Goal: Task Accomplishment & Management: Manage account settings

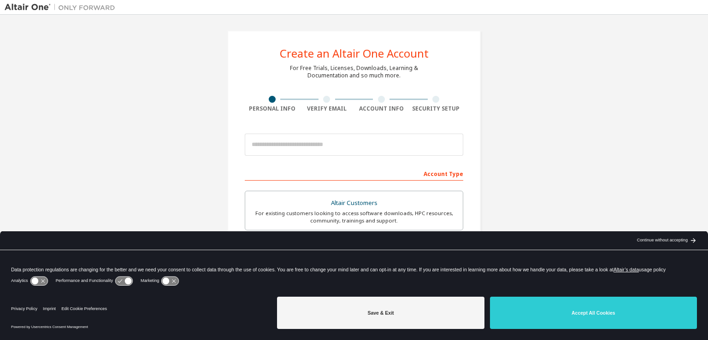
scroll to position [46, 0]
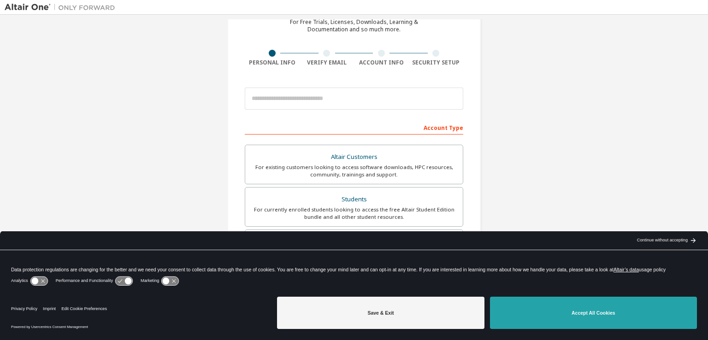
click at [547, 309] on button "Accept All Cookies" at bounding box center [593, 313] width 207 height 32
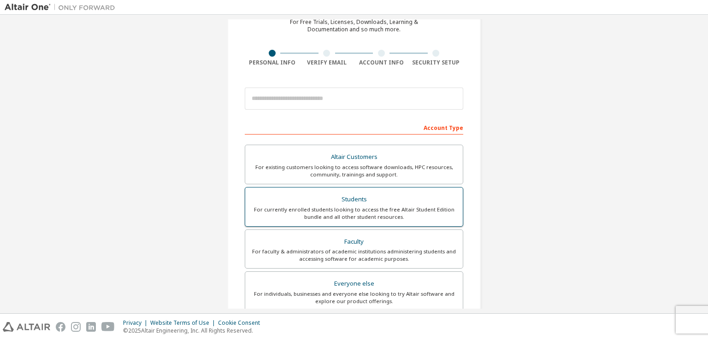
click at [384, 201] on div "Students" at bounding box center [354, 199] width 207 height 13
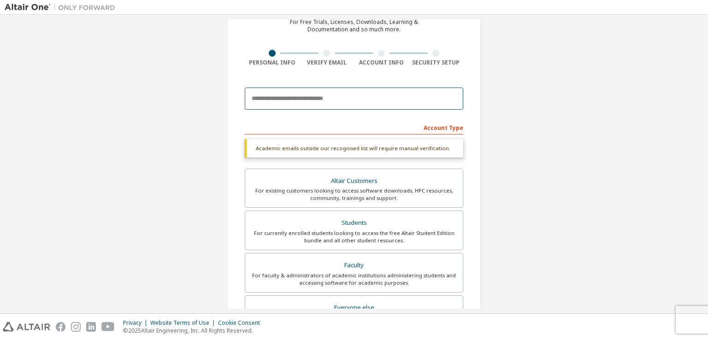
click at [280, 97] on input "email" at bounding box center [354, 99] width 219 height 22
type input "**********"
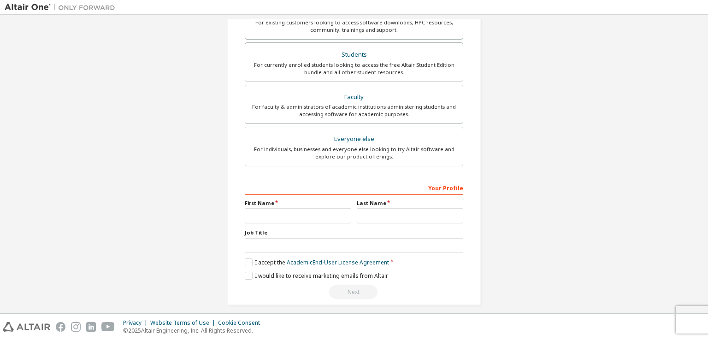
scroll to position [197, 0]
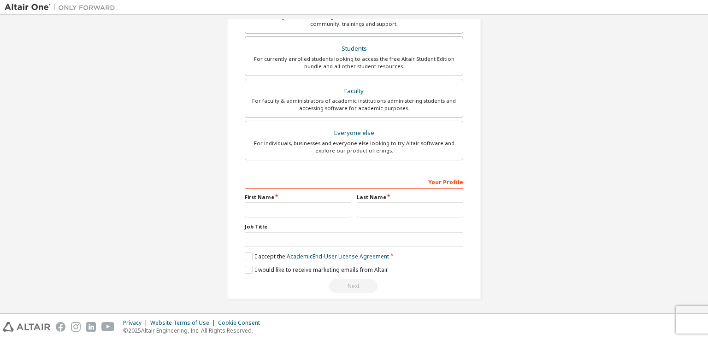
click at [324, 219] on div "Your Profile First Name Last Name Job Title Please provide State/Province to he…" at bounding box center [354, 233] width 219 height 119
click at [317, 212] on input "text" at bounding box center [298, 209] width 107 height 15
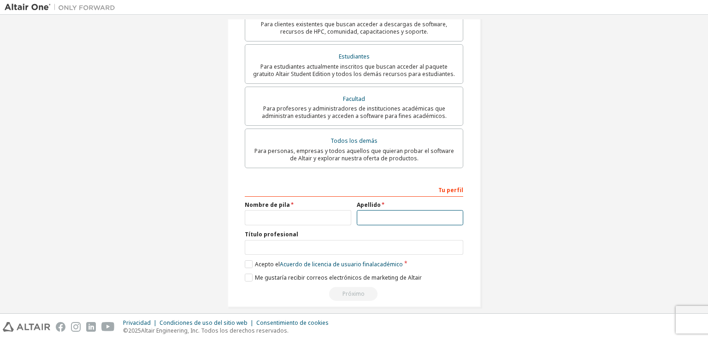
click at [362, 211] on input "text" at bounding box center [410, 217] width 107 height 15
type input "*********"
click at [253, 210] on input "text" at bounding box center [298, 217] width 107 height 15
type input "******"
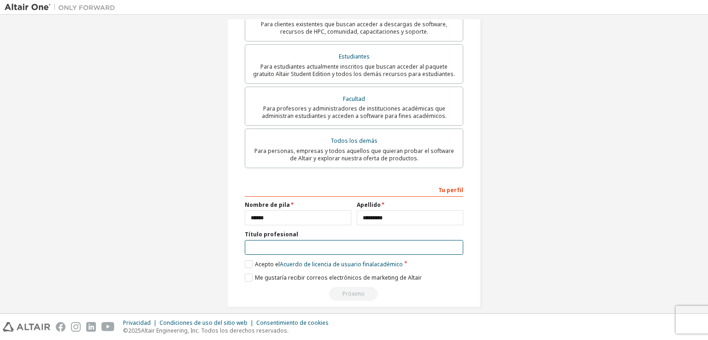
click at [268, 243] on input "text" at bounding box center [354, 247] width 219 height 15
click at [255, 261] on font "Acepto el" at bounding box center [267, 265] width 25 height 8
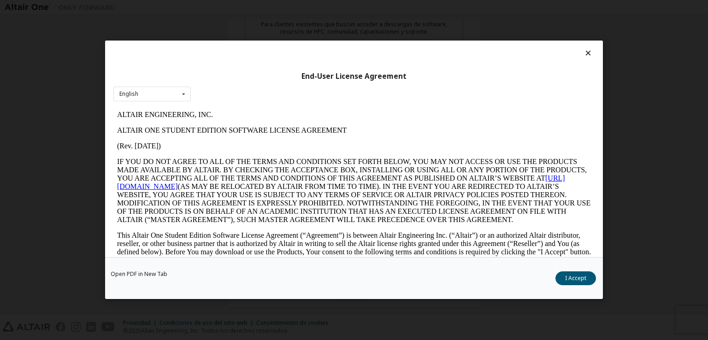
scroll to position [0, 0]
click at [590, 277] on button "Acepto" at bounding box center [577, 279] width 38 height 14
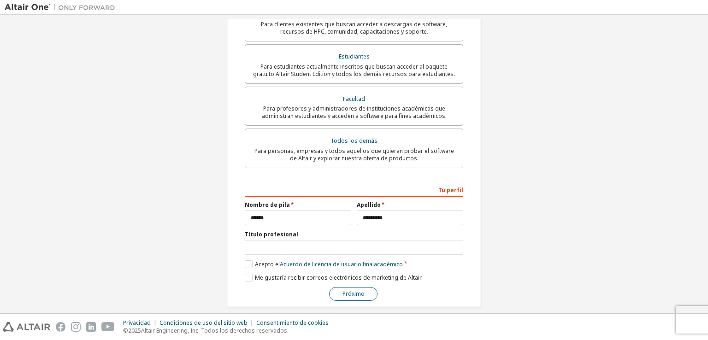
click at [354, 290] on font "Próximo" at bounding box center [354, 294] width 22 height 8
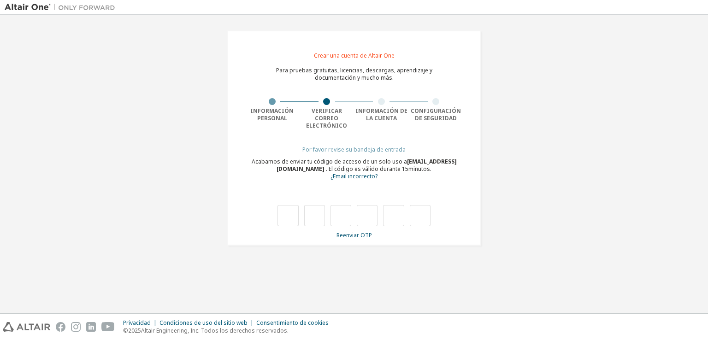
type input "*"
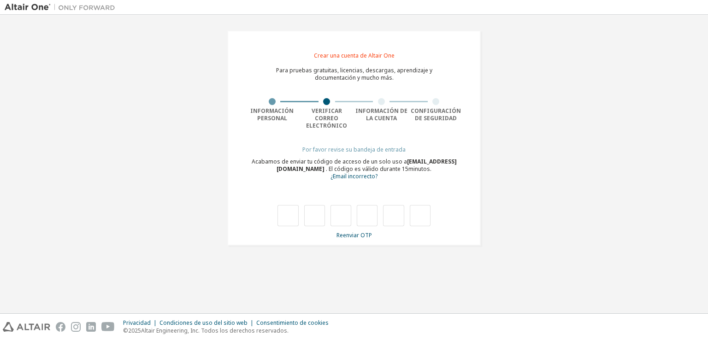
type input "*"
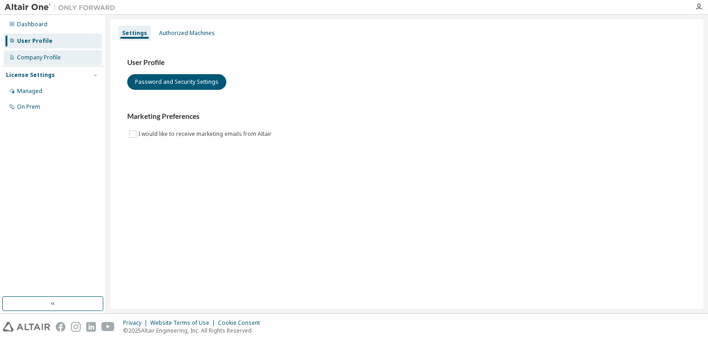
click at [21, 53] on div "Company Profile" at bounding box center [53, 57] width 98 height 15
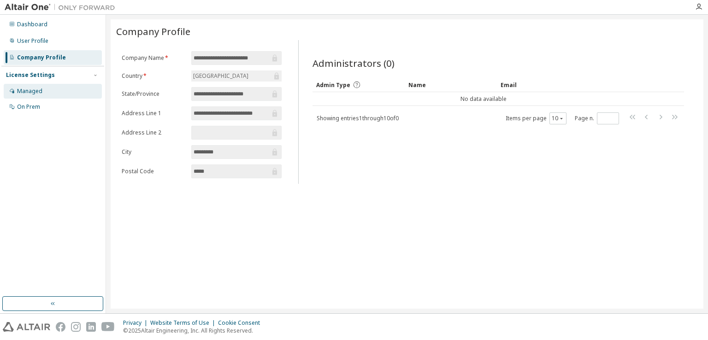
click at [12, 88] on icon at bounding box center [12, 91] width 6 height 6
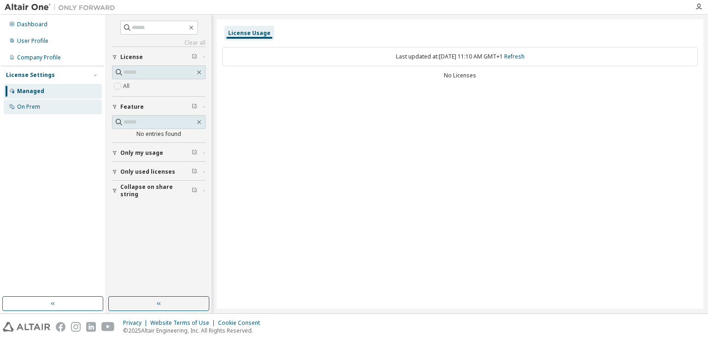
click at [53, 105] on div "On Prem" at bounding box center [53, 107] width 98 height 15
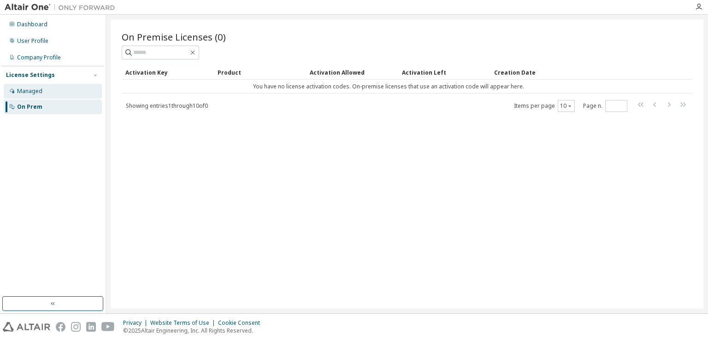
click at [76, 86] on div "Managed" at bounding box center [53, 91] width 98 height 15
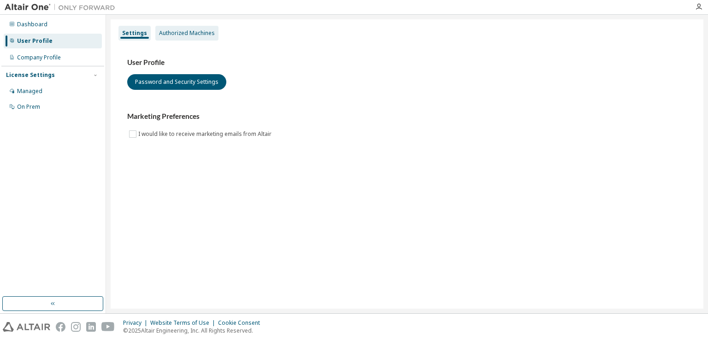
click at [184, 36] on div "Authorized Machines" at bounding box center [187, 33] width 56 height 7
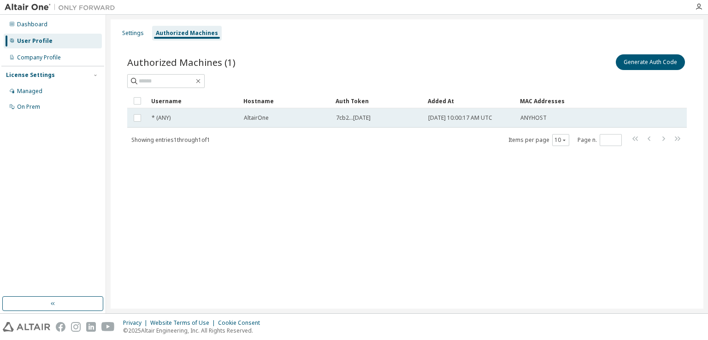
click at [226, 121] on td "* (ANY)" at bounding box center [194, 117] width 92 height 19
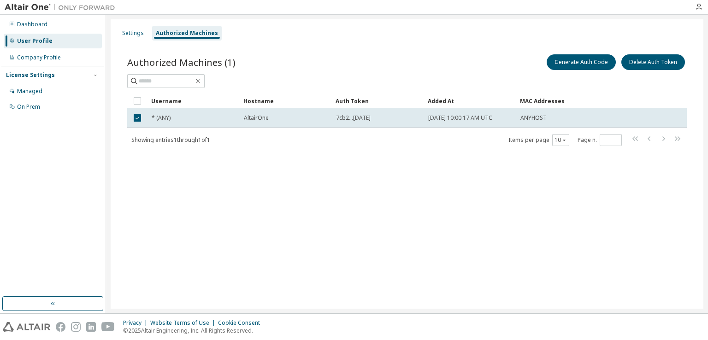
click at [226, 121] on td "* (ANY)" at bounding box center [194, 117] width 92 height 19
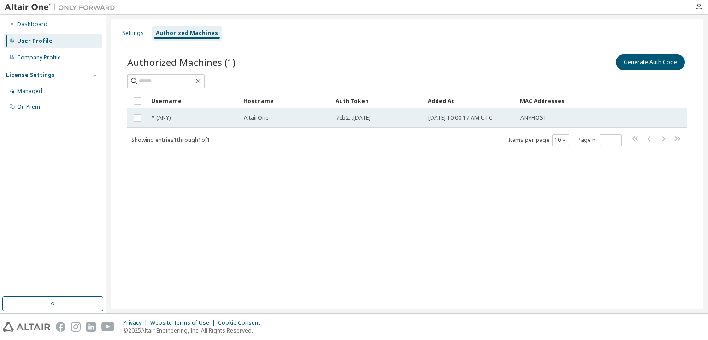
click at [226, 121] on td "* (ANY)" at bounding box center [194, 117] width 92 height 19
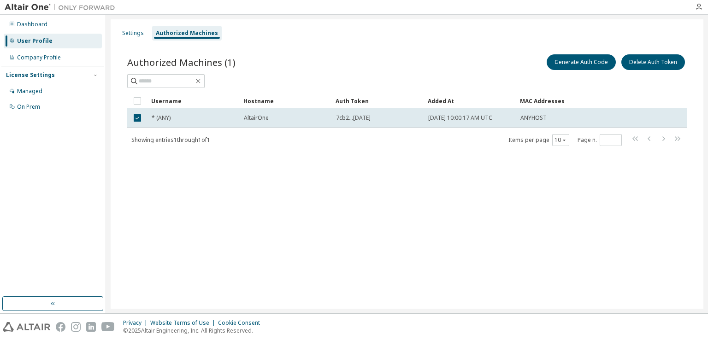
click at [226, 121] on td "* (ANY)" at bounding box center [194, 117] width 92 height 19
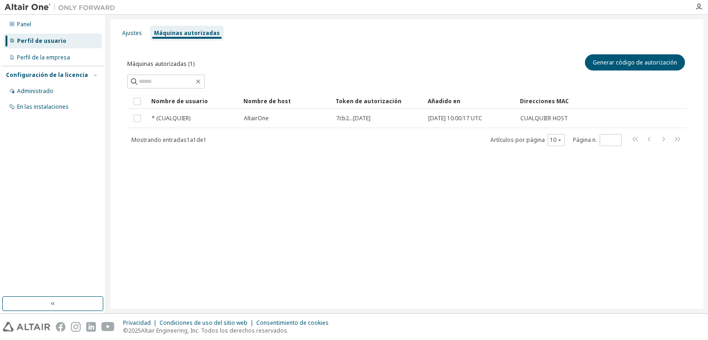
click at [295, 48] on div "Máquinas autorizadas (1) Generar código de autorización Claro Carga Ahorrar Gua…" at bounding box center [407, 107] width 582 height 130
click at [46, 93] on font "Administrado" at bounding box center [35, 91] width 36 height 8
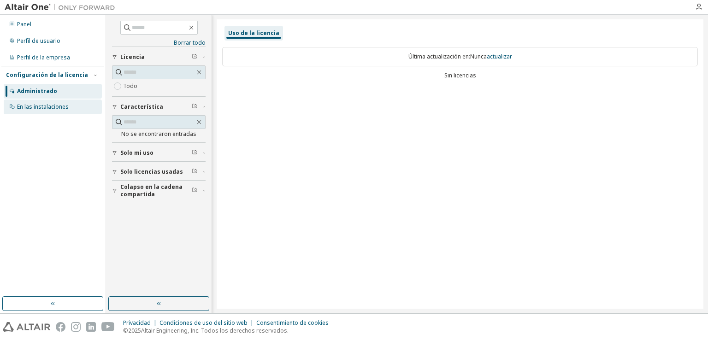
click at [53, 104] on font "En las instalaciones" at bounding box center [43, 107] width 52 height 8
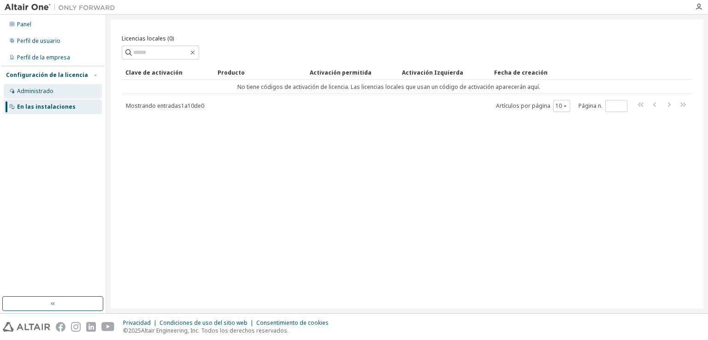
click at [44, 87] on div "Administrado" at bounding box center [53, 91] width 98 height 15
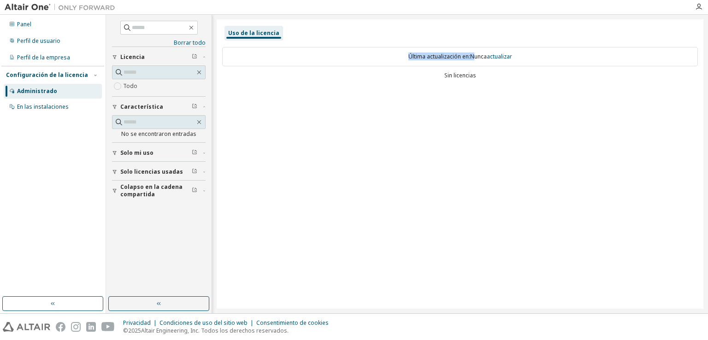
drag, startPoint x: 373, startPoint y: 55, endPoint x: 476, endPoint y: 55, distance: 102.9
click at [476, 55] on div "Última actualización en: Nunca actualizar" at bounding box center [460, 56] width 476 height 19
click at [434, 71] on div "Última actualización en: Nunca actualizar Sin licencias" at bounding box center [460, 64] width 476 height 45
click at [59, 31] on div "Panel" at bounding box center [53, 24] width 98 height 15
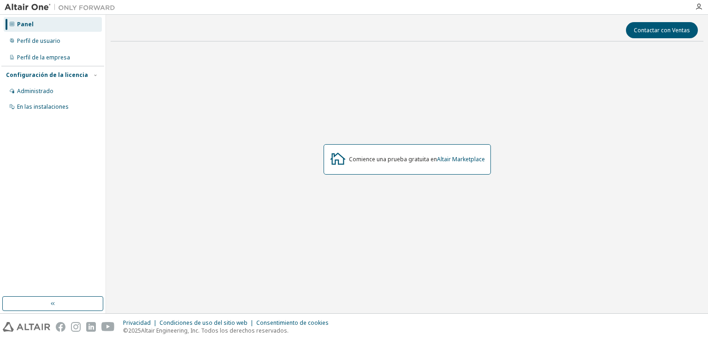
click at [387, 155] on font "Comience una prueba gratuita en" at bounding box center [393, 159] width 88 height 8
click at [447, 165] on div "Comience una prueba gratuita en Altair Marketplace" at bounding box center [407, 159] width 167 height 30
click at [464, 159] on font "Altair Marketplace" at bounding box center [461, 159] width 48 height 8
